Goal: Task Accomplishment & Management: Use online tool/utility

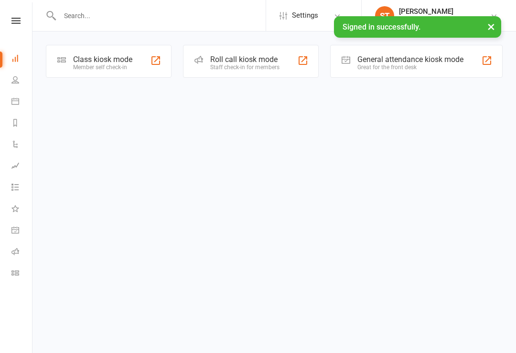
click at [100, 55] on div "Class kiosk mode" at bounding box center [102, 59] width 59 height 9
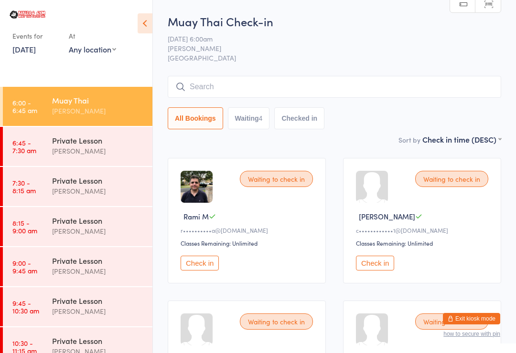
click at [388, 261] on button "Check in" at bounding box center [375, 263] width 38 height 15
click at [380, 261] on button "Check in" at bounding box center [375, 263] width 38 height 15
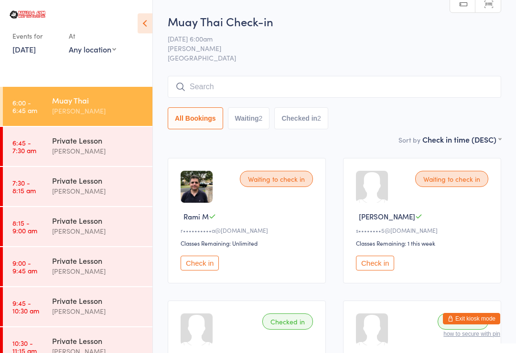
click at [207, 263] on button "Check in" at bounding box center [200, 263] width 38 height 15
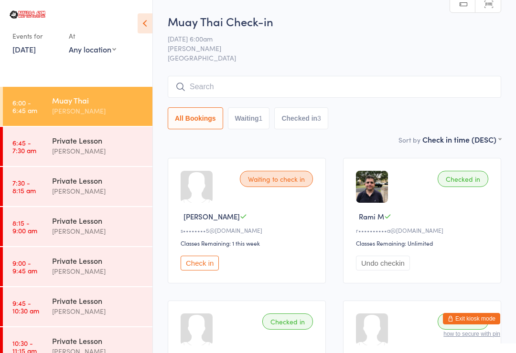
click at [219, 73] on div "Muay Thai Check-in 13 Oct 6:00am Sam Taylor Bulldog Gym Castle Hill Manual sear…" at bounding box center [334, 73] width 333 height 121
click at [226, 97] on input "search" at bounding box center [334, 87] width 333 height 22
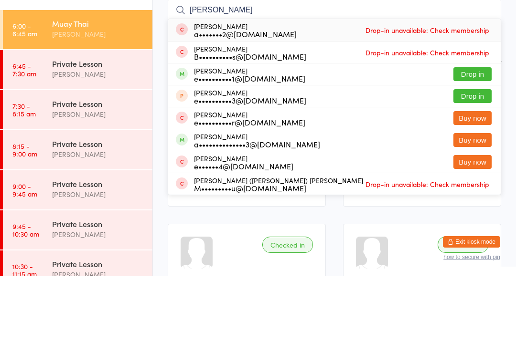
type input "Eri"
click at [483, 144] on button "Drop in" at bounding box center [472, 151] width 38 height 14
